Goal: Task Accomplishment & Management: Complete application form

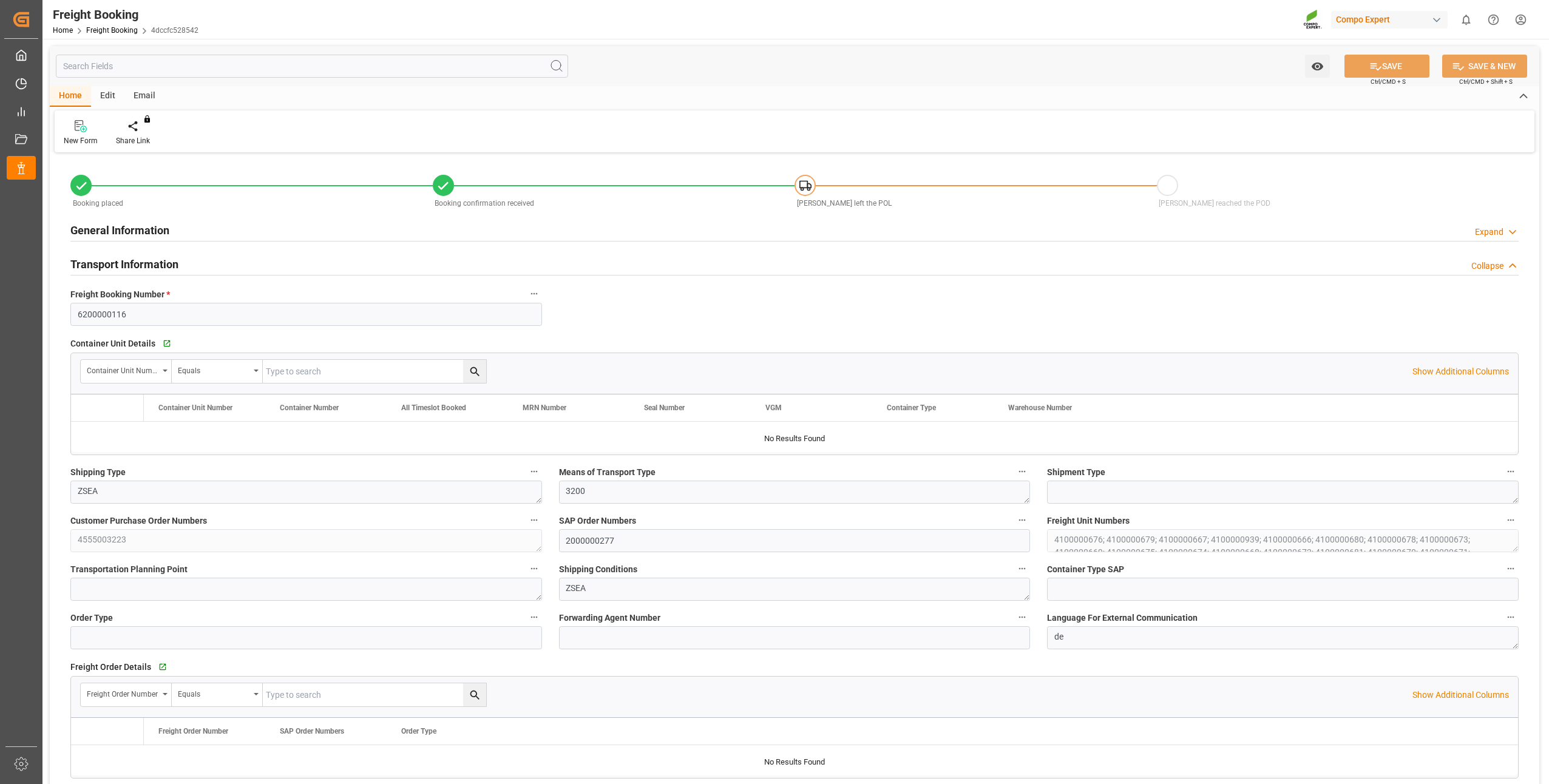
type input "9962574"
type input "BEANR"
type input "MYPKG"
type input "0"
type input "792000"
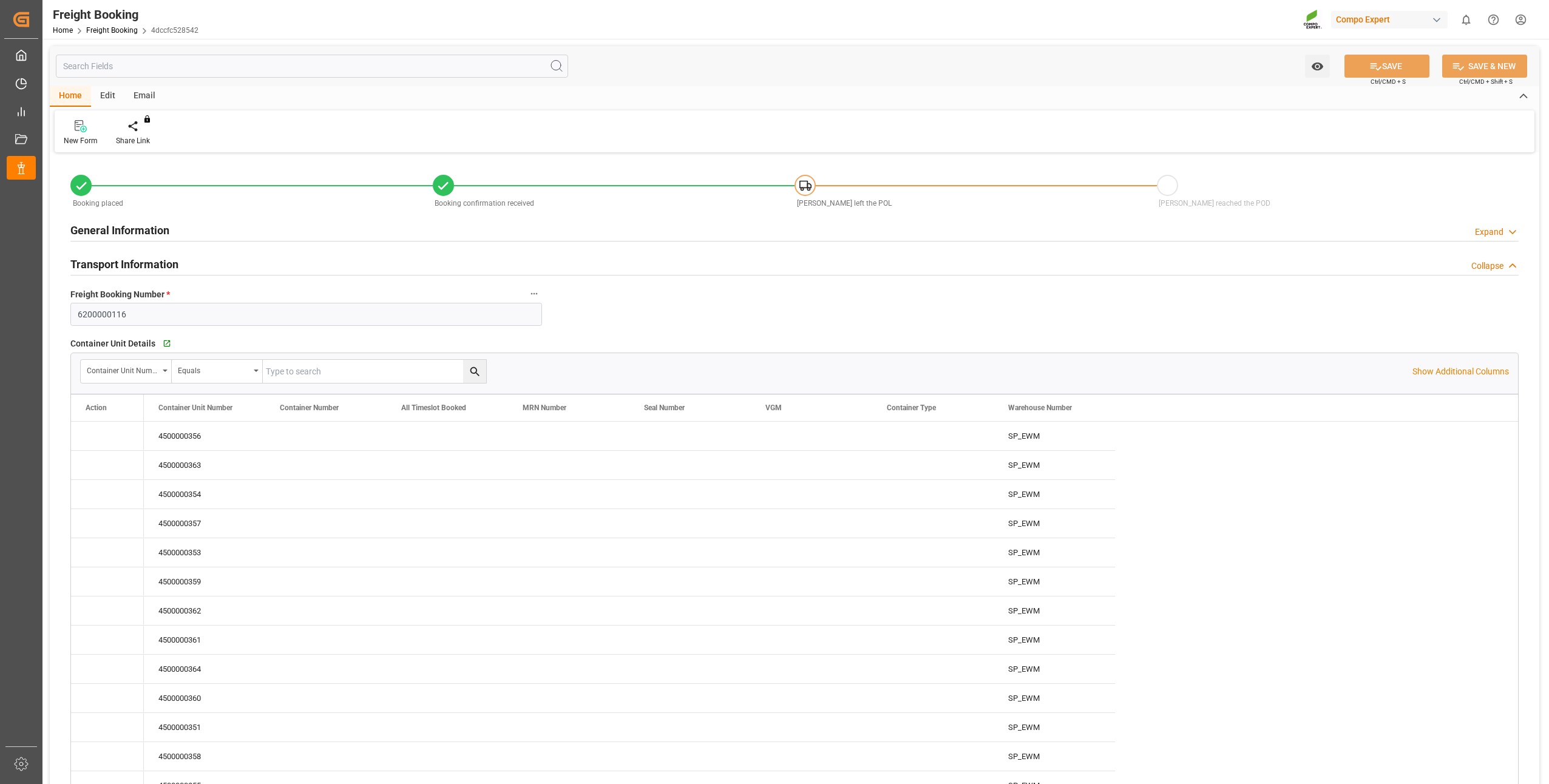
type input "[DATE] 01:00"
type input "[DATE] 13:26"
type input "[DATE] 13:29"
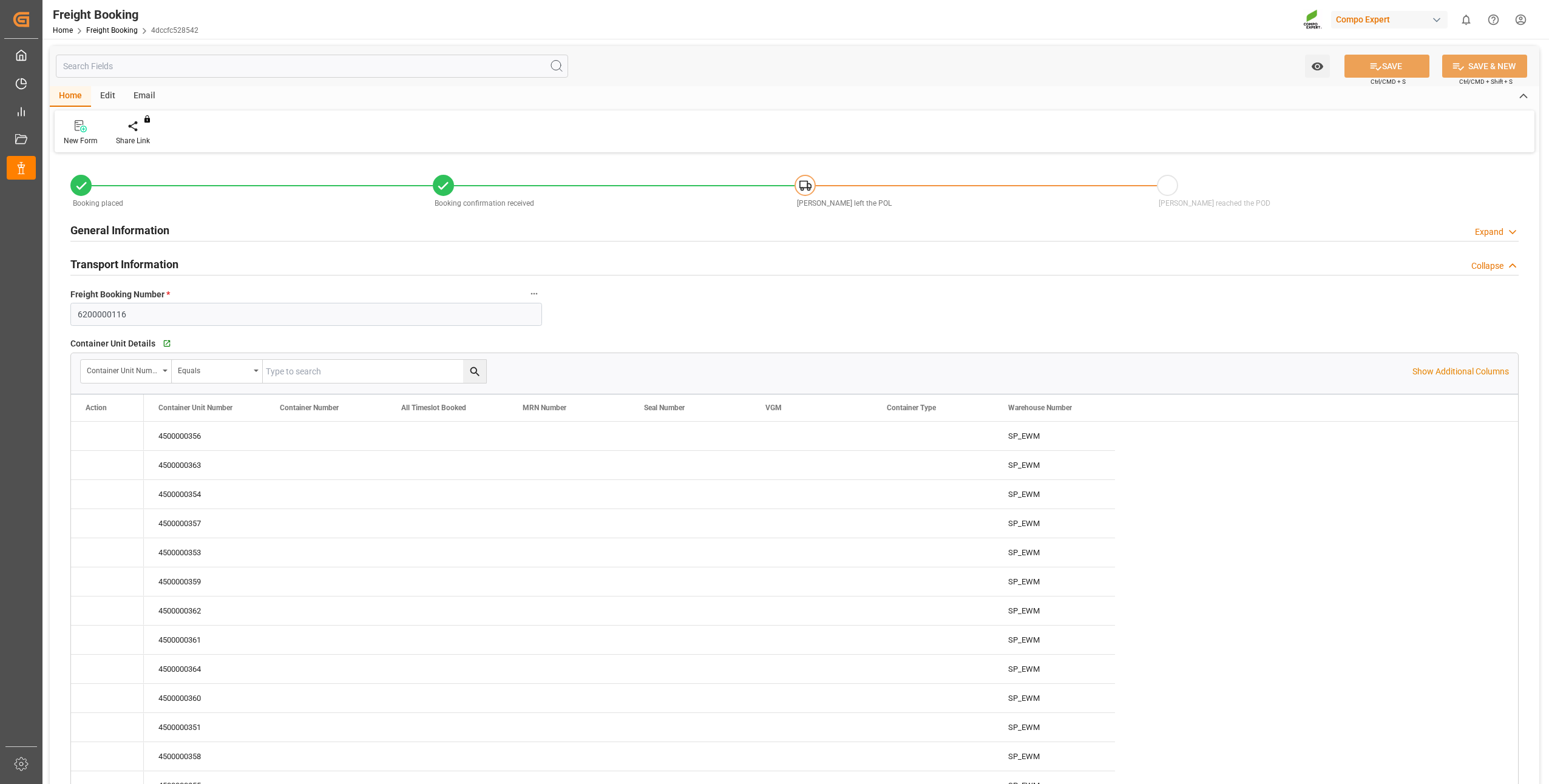
type input "[DATE] 13:29"
type input "[DATE] 13:25"
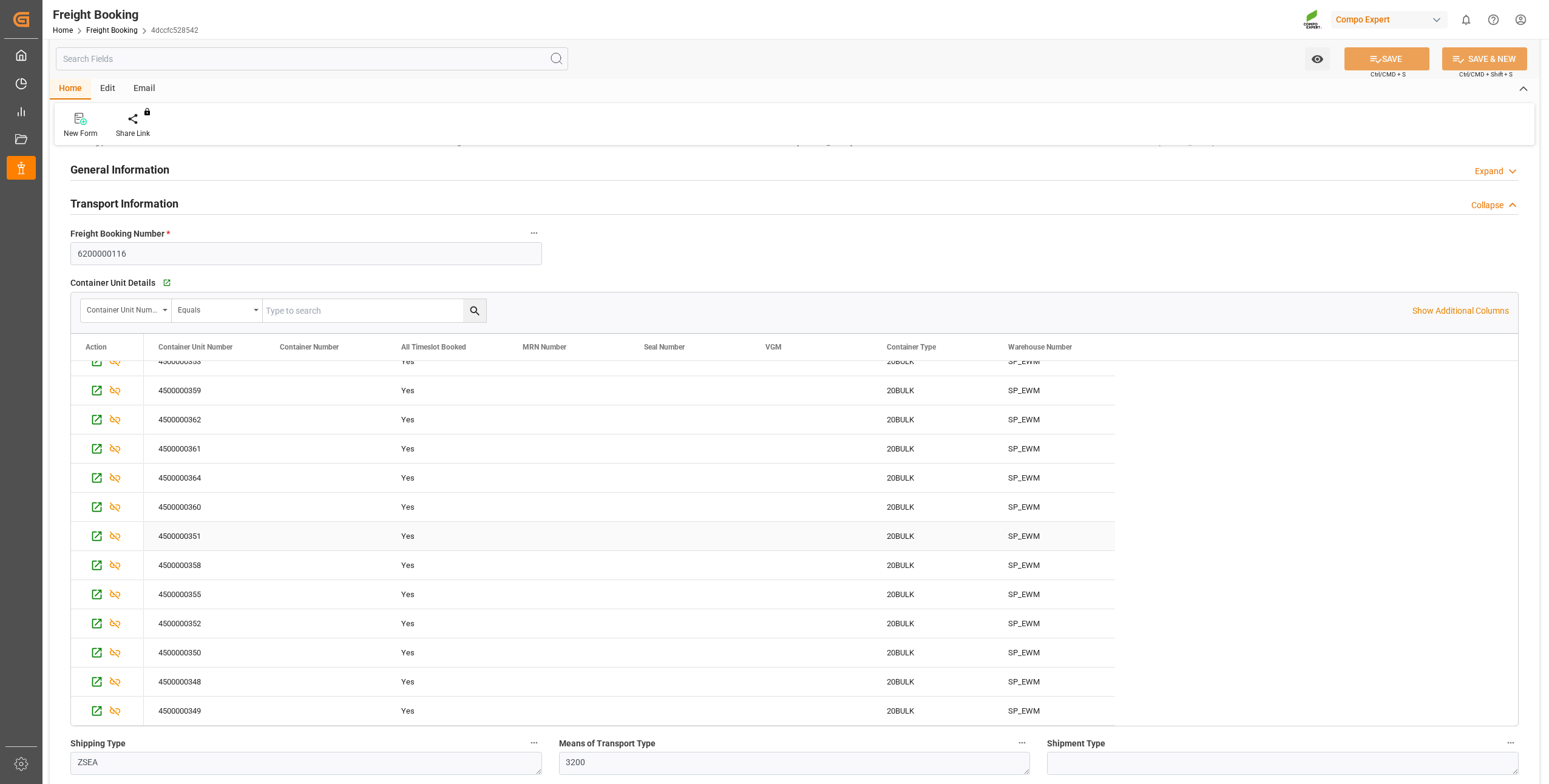
scroll to position [121, 0]
